Goal: Check status: Check status

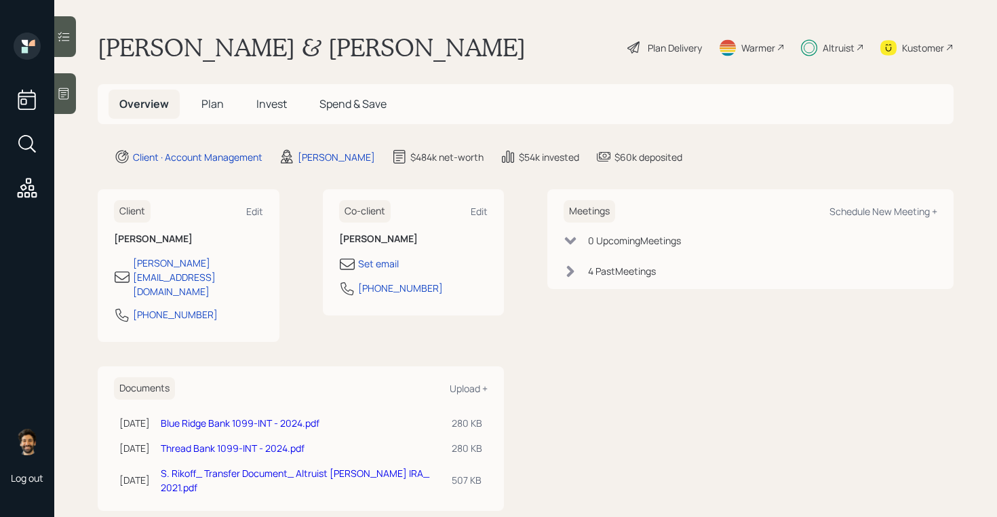
click at [282, 109] on span "Invest" at bounding box center [271, 103] width 31 height 15
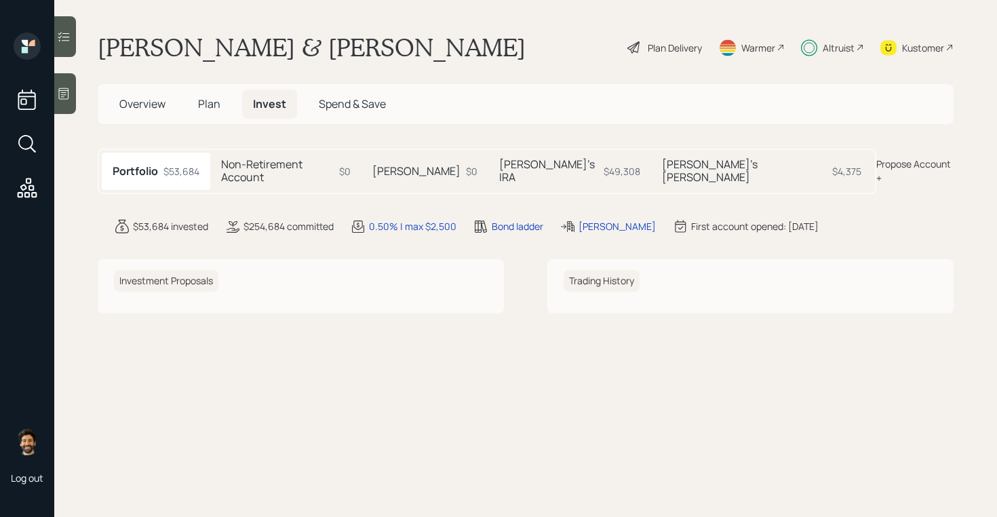
click at [528, 159] on h5 "[PERSON_NAME]'s IRA" at bounding box center [548, 171] width 99 height 26
